Goal: Task Accomplishment & Management: Manage account settings

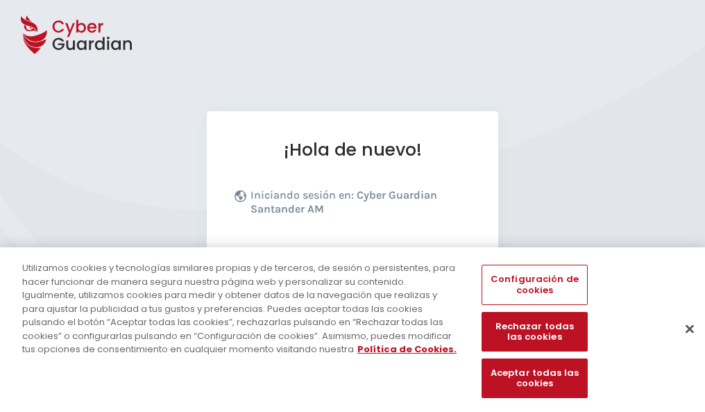
scroll to position [170, 0]
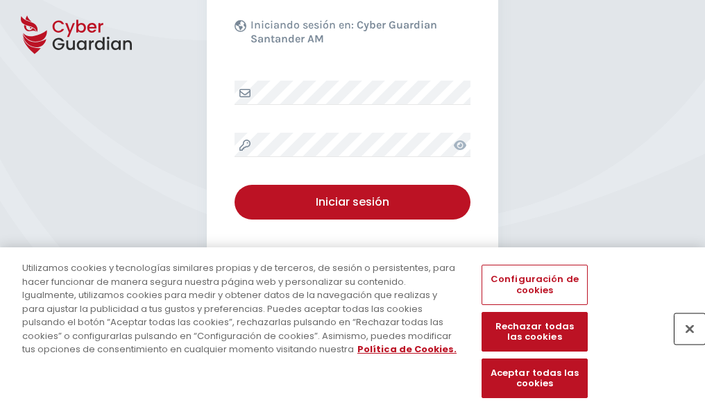
click at [683, 343] on button "Cerrar" at bounding box center [690, 328] width 31 height 31
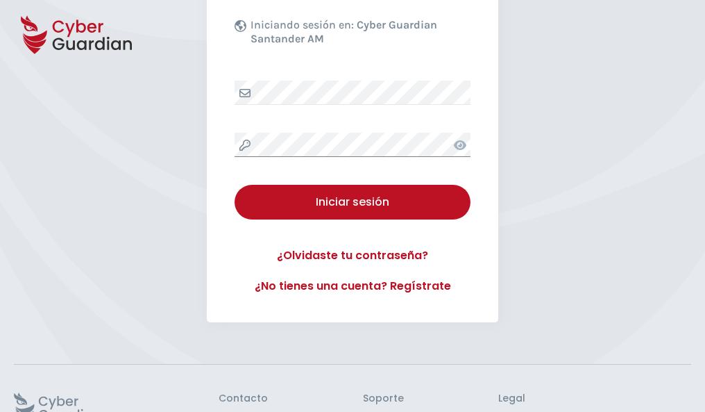
scroll to position [270, 0]
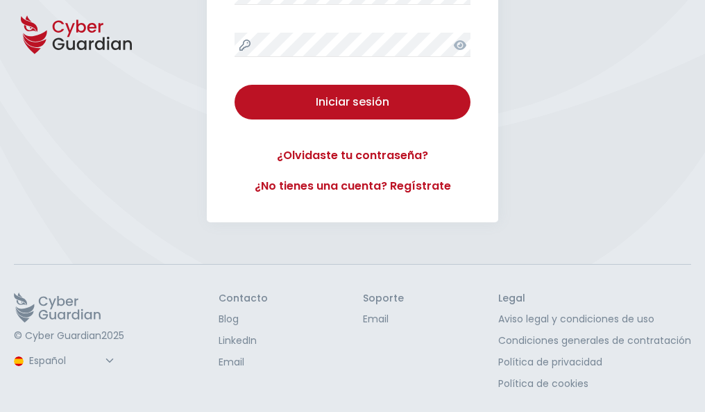
click at [235, 85] on button "Iniciar sesión" at bounding box center [353, 102] width 236 height 35
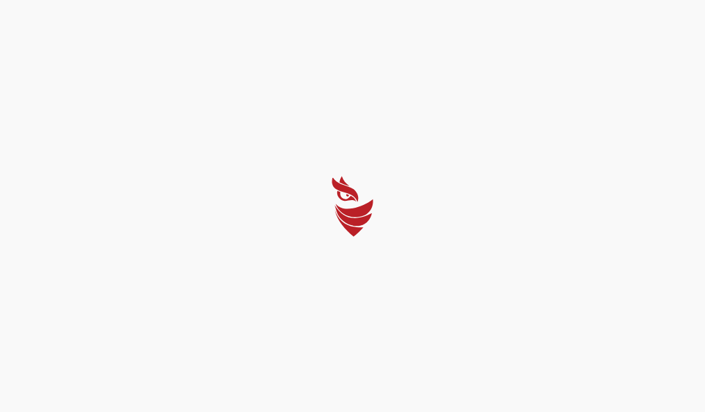
scroll to position [0, 0]
select select "Português (BR)"
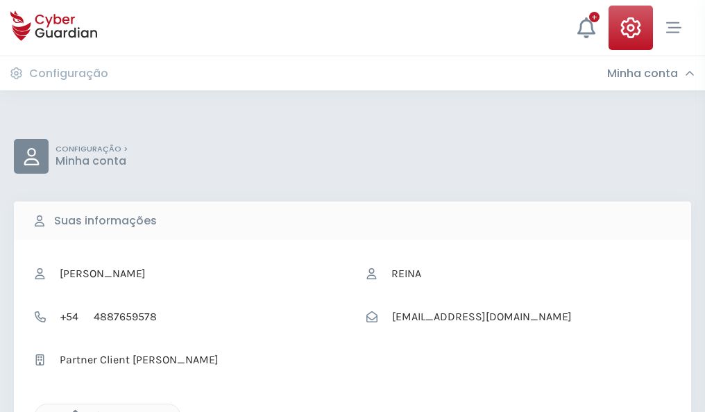
click at [71, 410] on icon "button" at bounding box center [72, 416] width 12 height 12
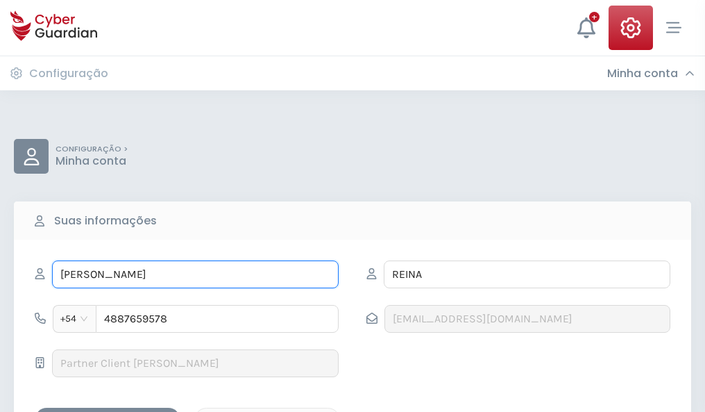
click at [195, 274] on input "MATILDE" at bounding box center [195, 274] width 287 height 28
type input "M"
type input "Jorge"
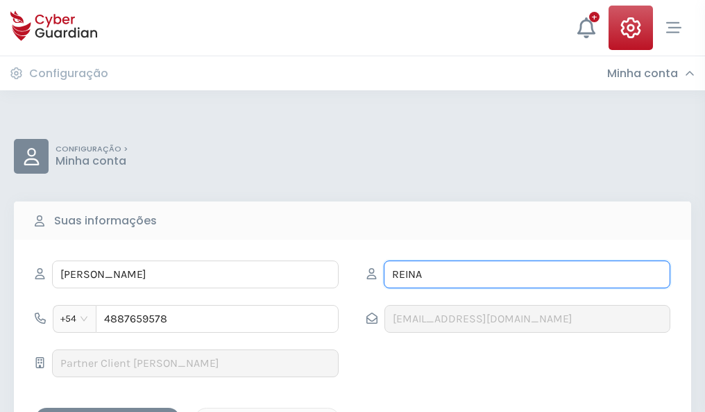
click at [527, 274] on input "REINA" at bounding box center [527, 274] width 287 height 28
type input "R"
type input "Sebastián"
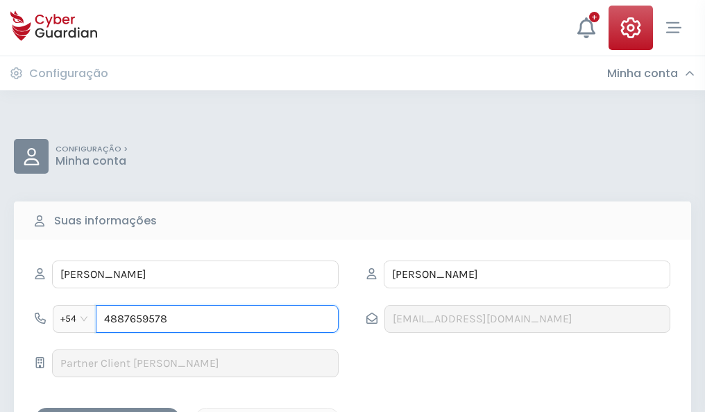
click at [217, 319] on input "4887659578" at bounding box center [217, 319] width 243 height 28
type input "4"
type input "4846285704"
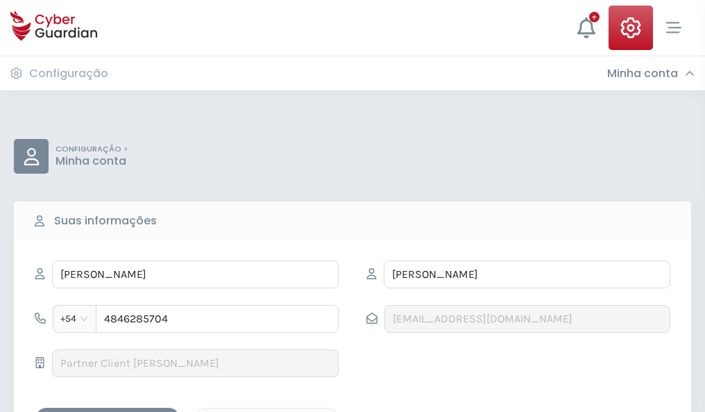
click at [108, 411] on div "Salvar alterações" at bounding box center [107, 419] width 125 height 17
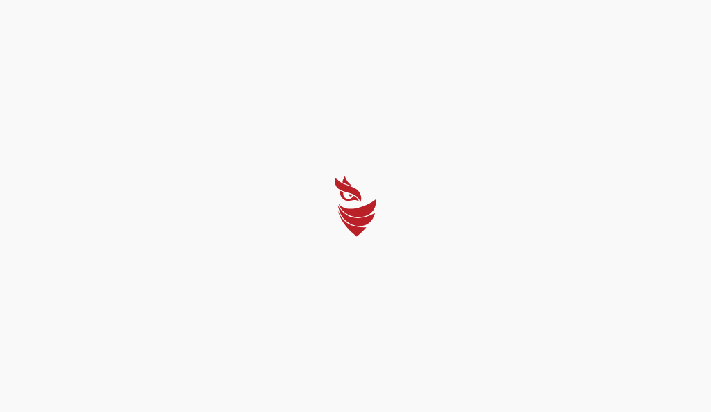
select select "Português (BR)"
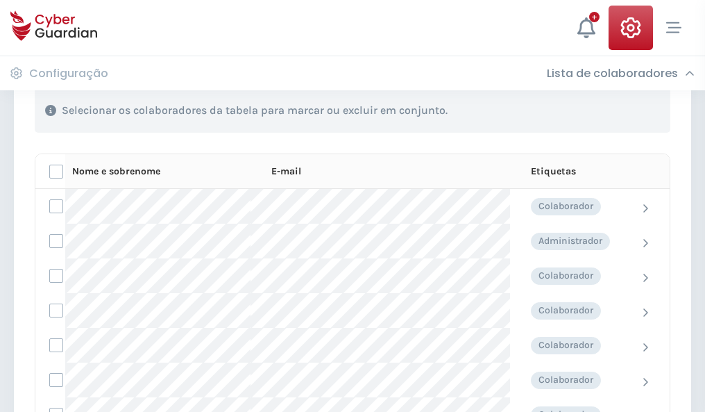
scroll to position [594, 0]
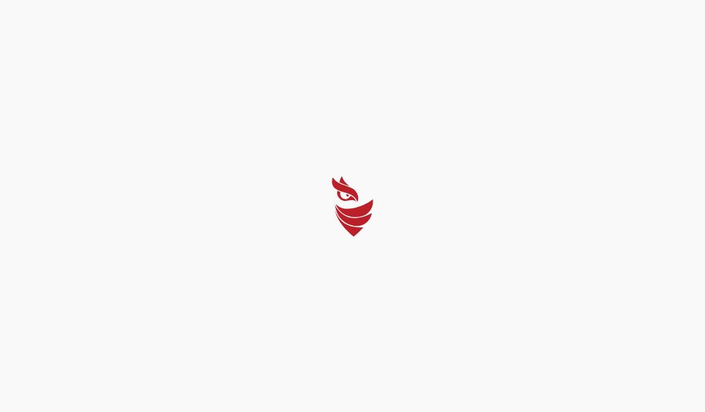
select select "Português (BR)"
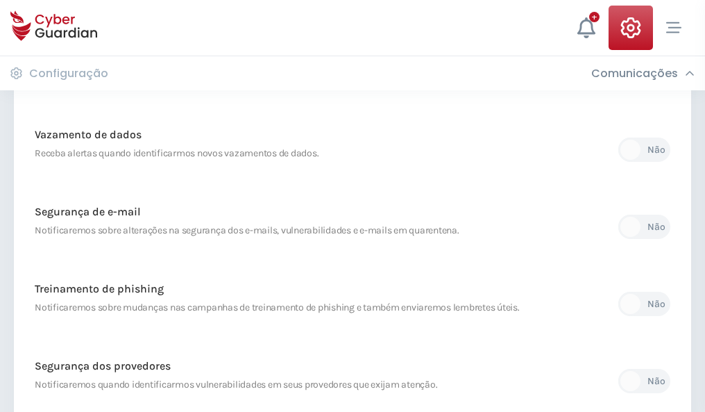
scroll to position [731, 0]
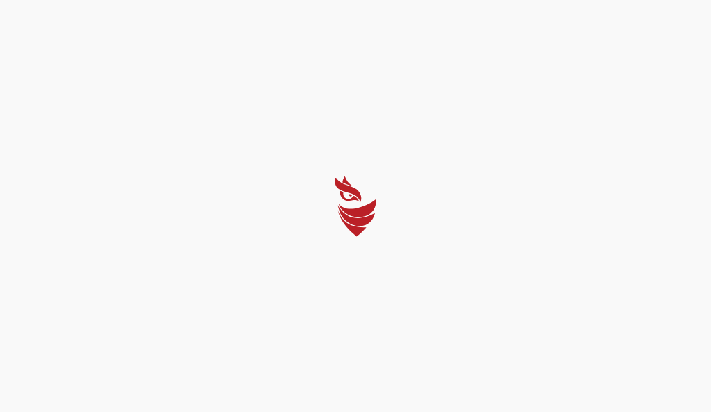
select select "Português (BR)"
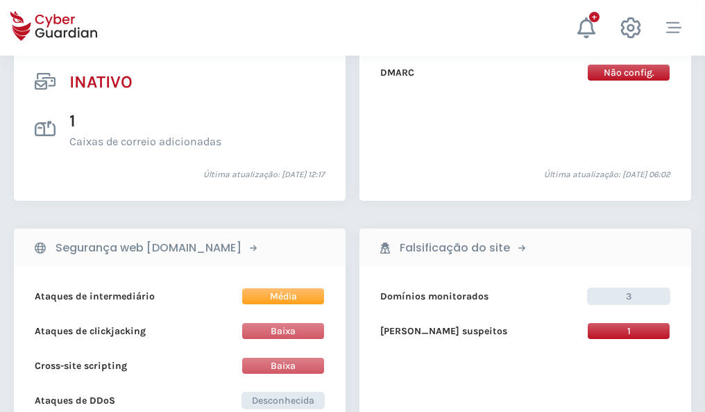
scroll to position [1376, 0]
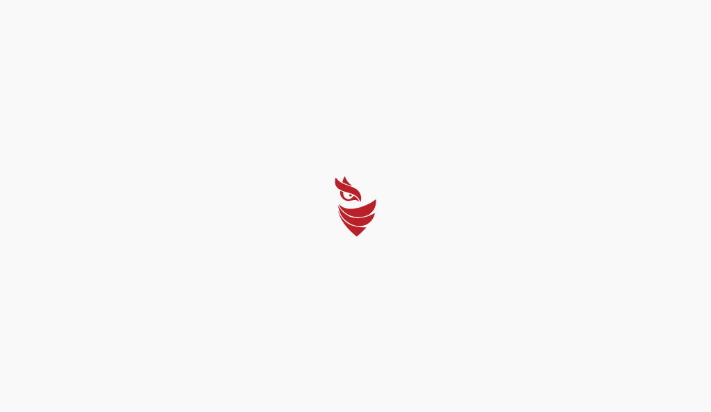
select select "Português (BR)"
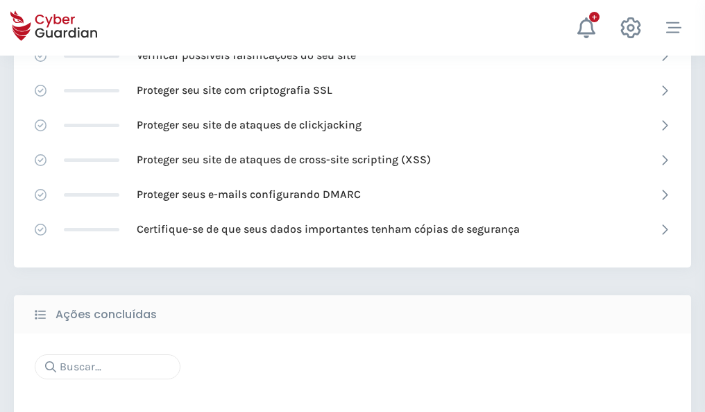
scroll to position [925, 0]
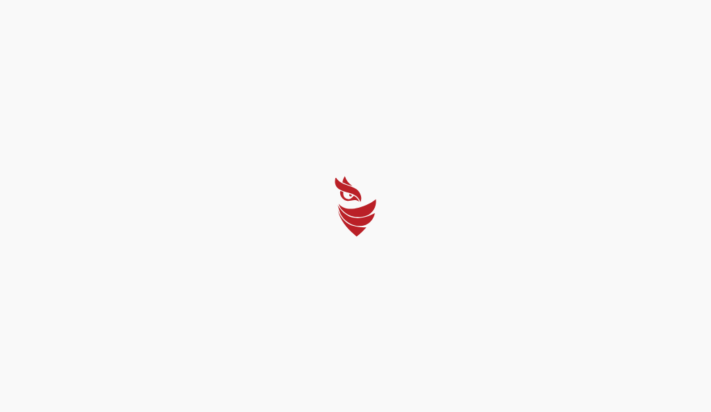
select select "Português (BR)"
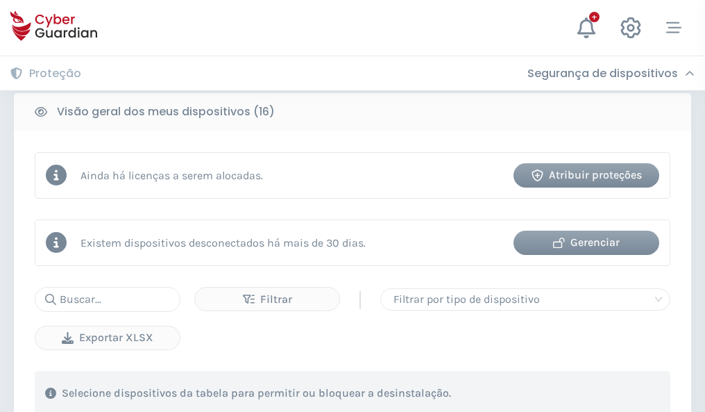
scroll to position [1294, 0]
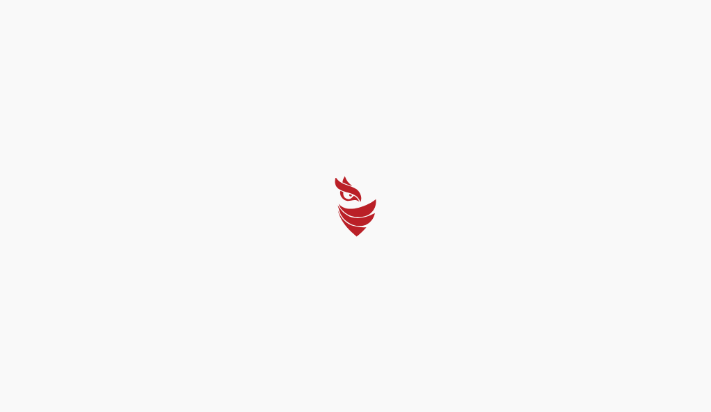
select select "Português (BR)"
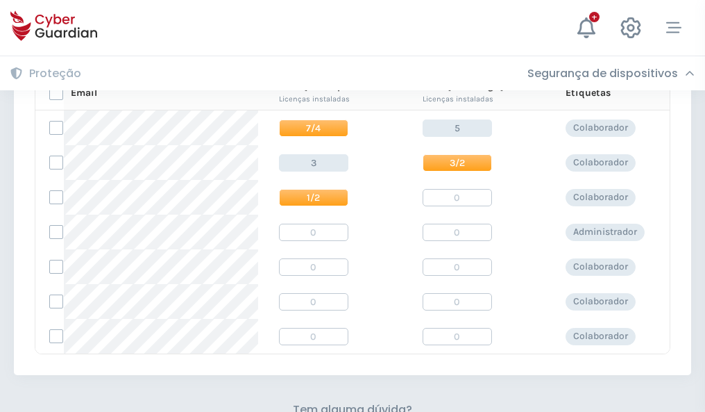
scroll to position [596, 0]
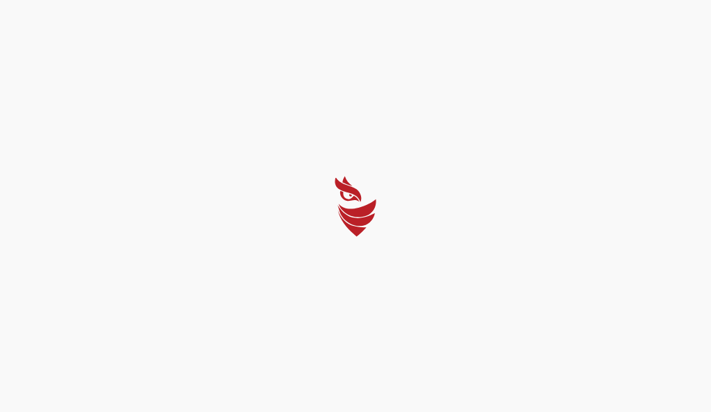
select select "Português (BR)"
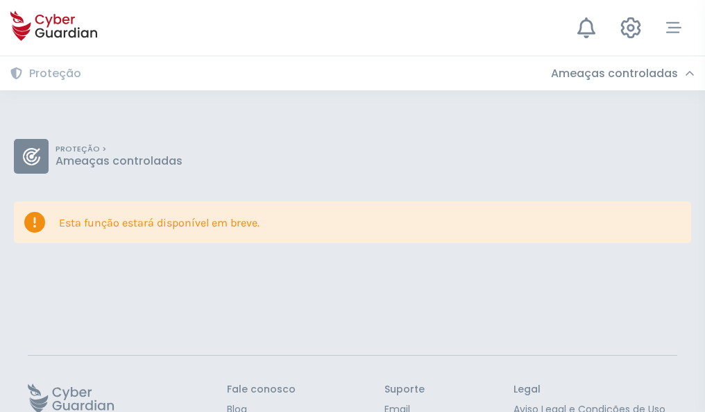
scroll to position [90, 0]
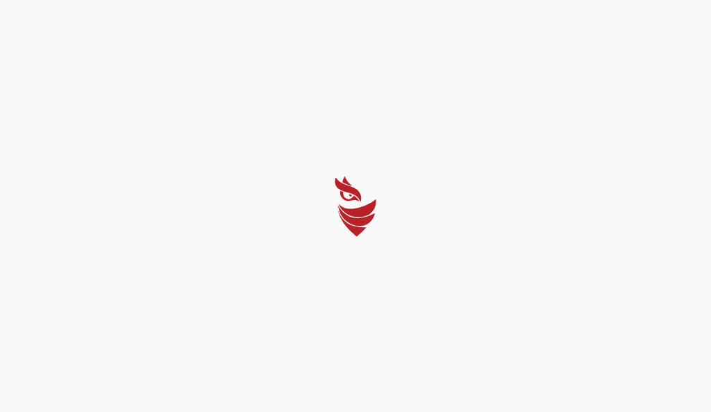
select select "Português (BR)"
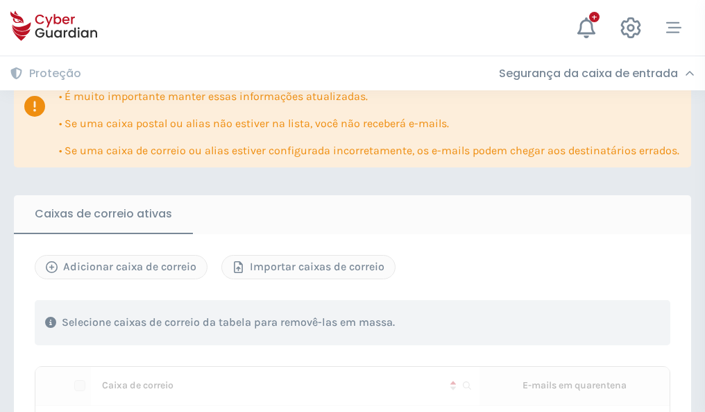
scroll to position [847, 0]
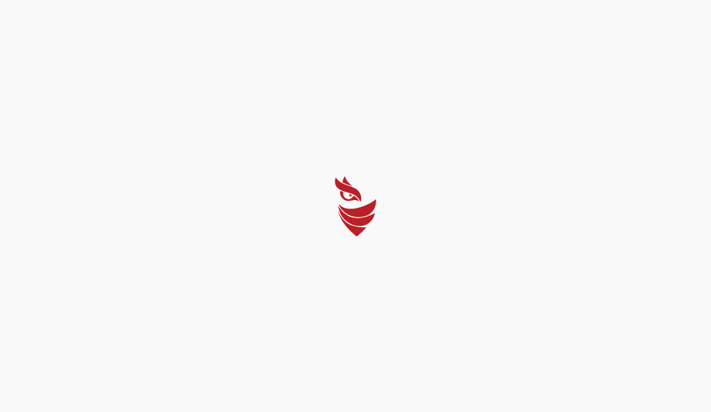
select select "Português (BR)"
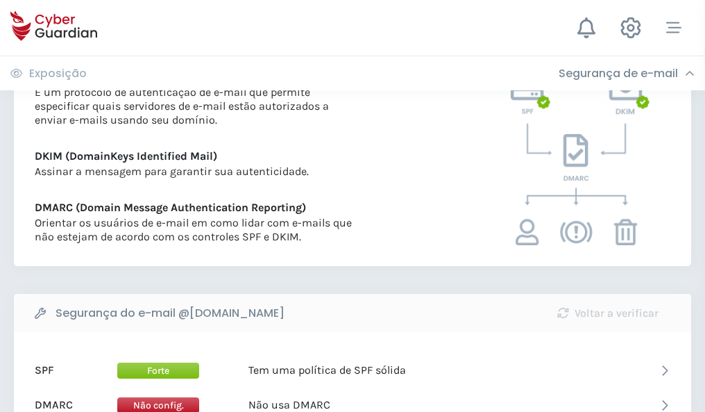
scroll to position [749, 0]
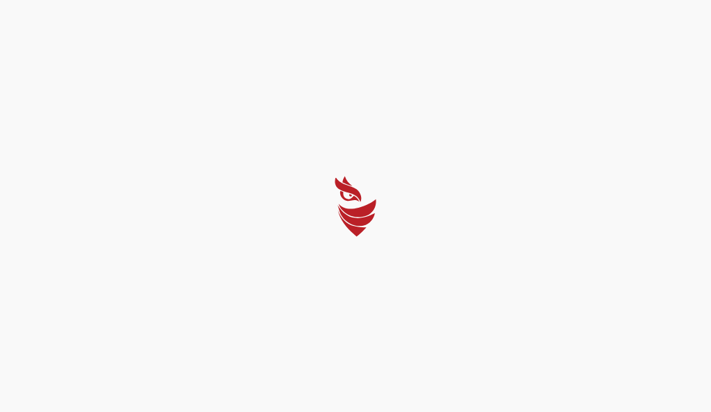
select select "Português (BR)"
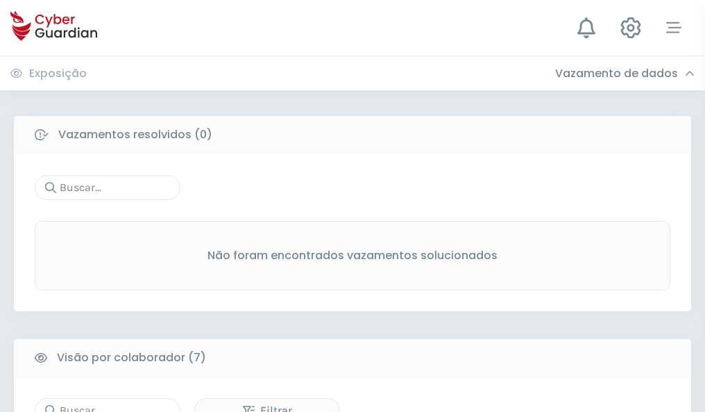
scroll to position [1148, 0]
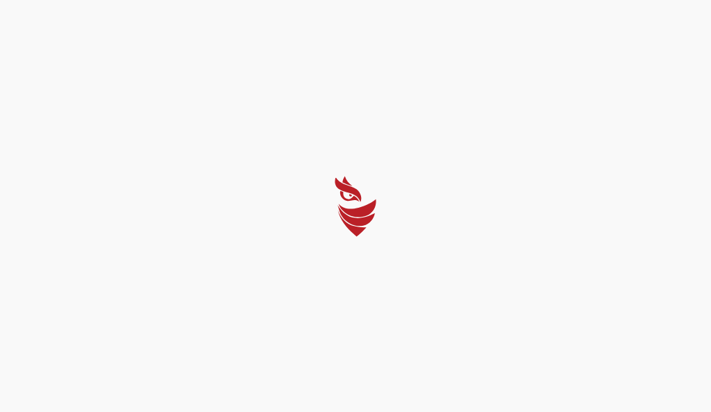
select select "Português (BR)"
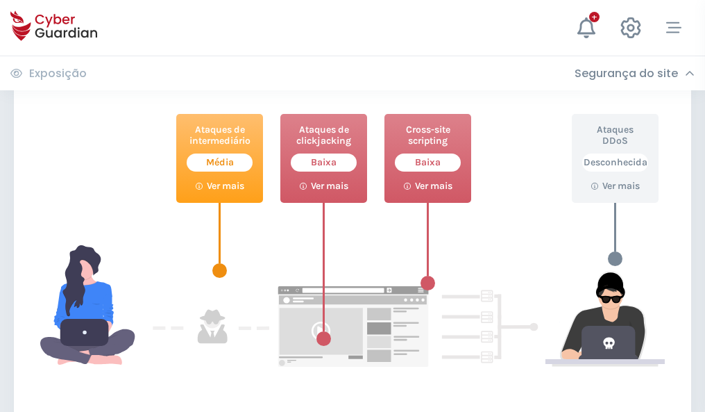
scroll to position [756, 0]
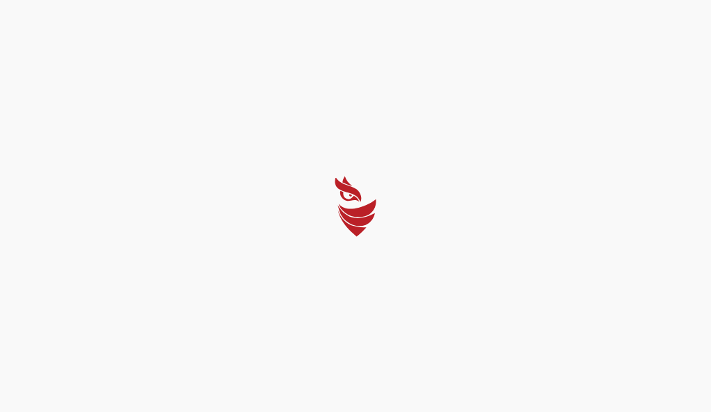
select select "Português (BR)"
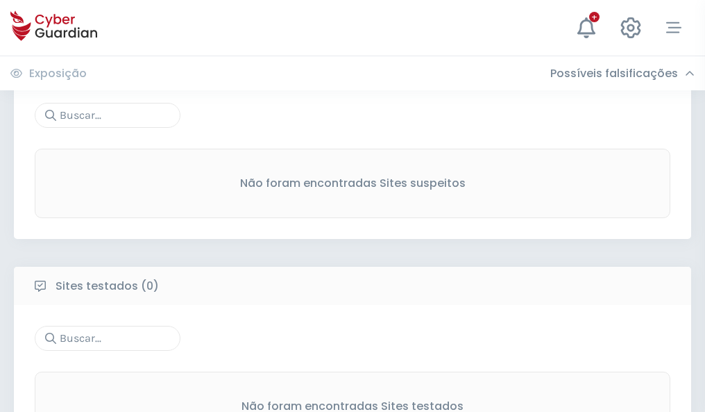
scroll to position [726, 0]
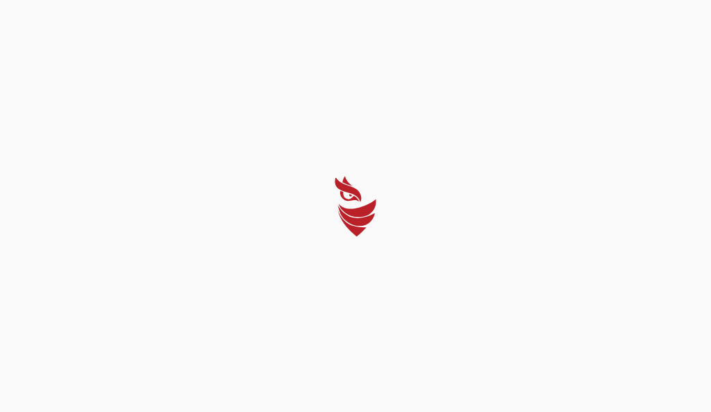
select select "Português (BR)"
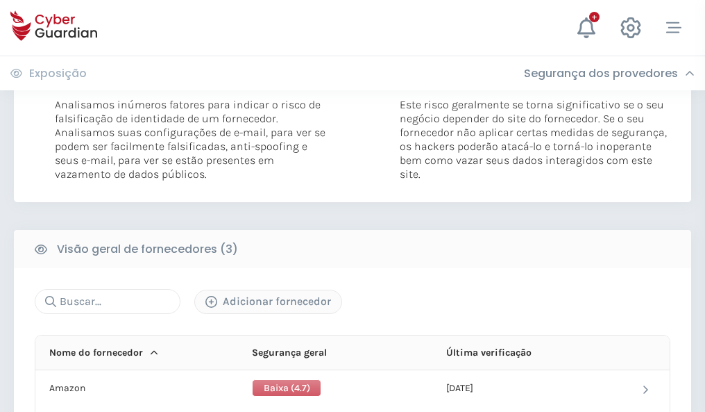
scroll to position [777, 0]
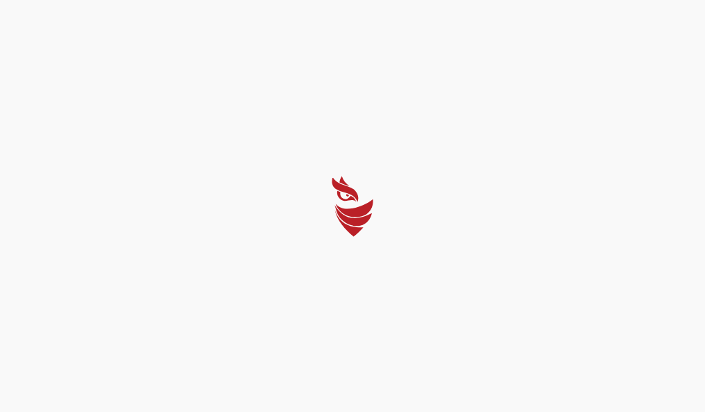
select select "Português (BR)"
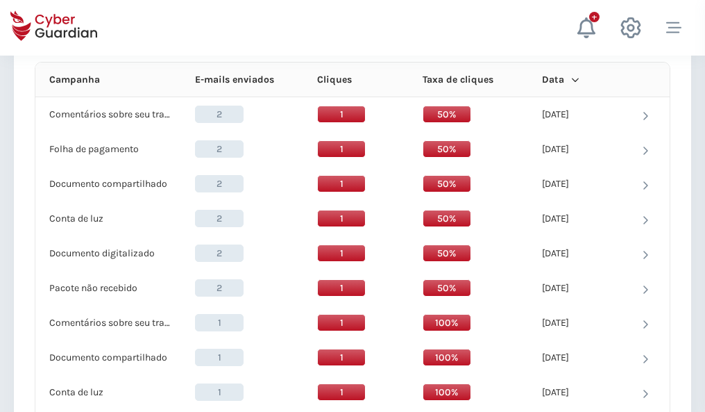
scroll to position [1244, 0]
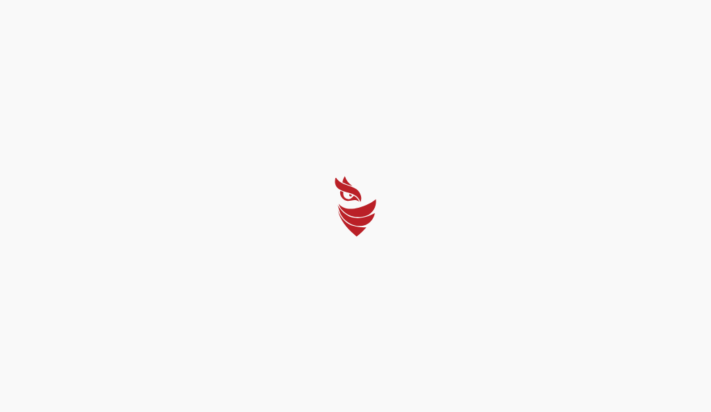
select select "Português (BR)"
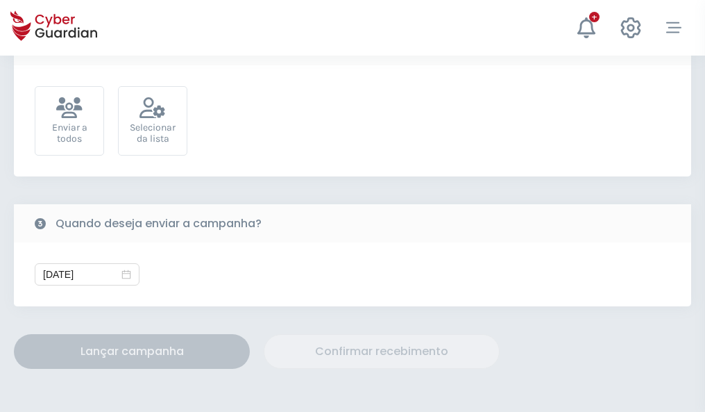
scroll to position [508, 0]
